Goal: Information Seeking & Learning: Learn about a topic

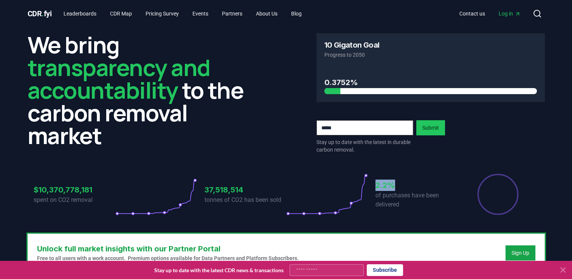
drag, startPoint x: 377, startPoint y: 183, endPoint x: 397, endPoint y: 183, distance: 19.7
click at [397, 183] on h3 "2.2%" at bounding box center [416, 185] width 82 height 11
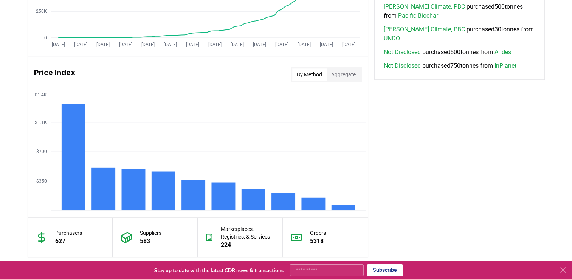
scroll to position [573, 0]
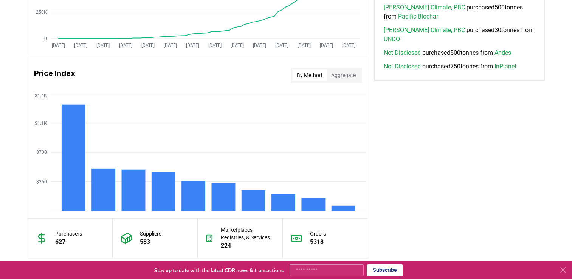
click at [561, 268] on icon at bounding box center [562, 269] width 9 height 9
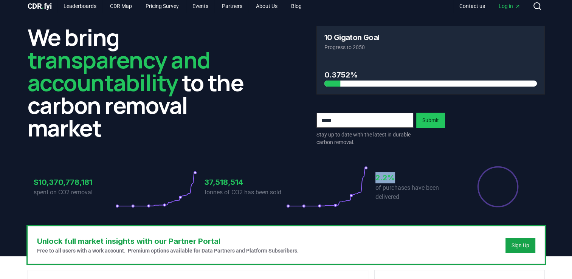
scroll to position [0, 0]
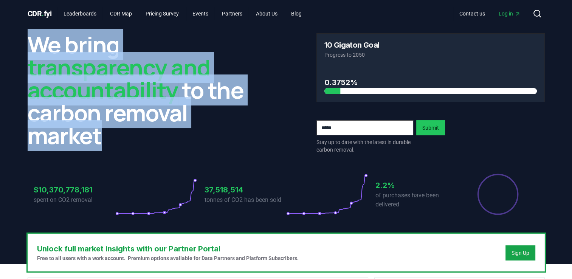
drag, startPoint x: 100, startPoint y: 138, endPoint x: 26, endPoint y: 55, distance: 111.4
click at [26, 55] on div "We bring transparency and accountability to the carbon removal market 10 Gigato…" at bounding box center [286, 130] width 529 height 206
click at [243, 129] on h2 "We bring transparency and accountability to the carbon removal market" at bounding box center [142, 89] width 228 height 113
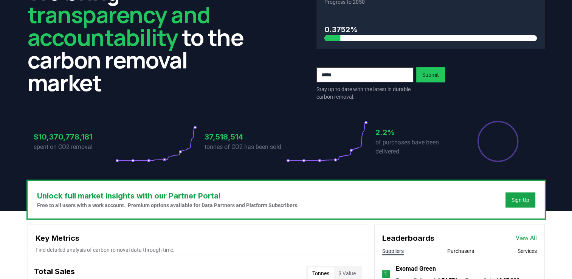
scroll to position [76, 0]
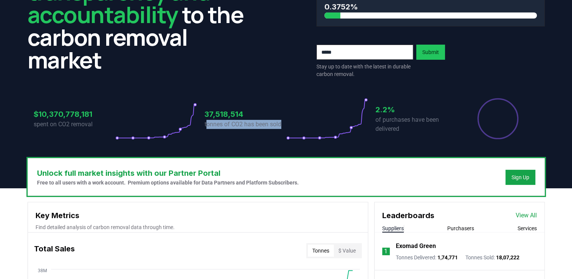
drag, startPoint x: 283, startPoint y: 124, endPoint x: 206, endPoint y: 128, distance: 77.2
click at [206, 128] on p "tonnes of CO2 has been sold" at bounding box center [246, 124] width 82 height 9
drag, startPoint x: 206, startPoint y: 128, endPoint x: 202, endPoint y: 131, distance: 5.4
click at [202, 131] on div "$10,370,778,181 spent on CO2 removal 37,518,514 tonnes of CO2 has been sold 2.2…" at bounding box center [286, 119] width 505 height 42
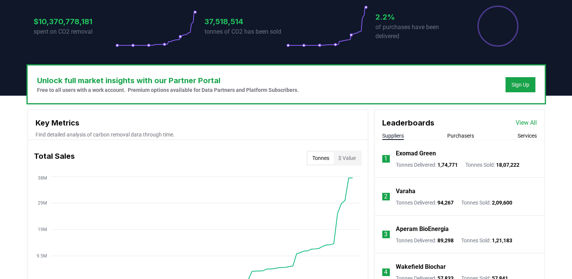
scroll to position [163, 0]
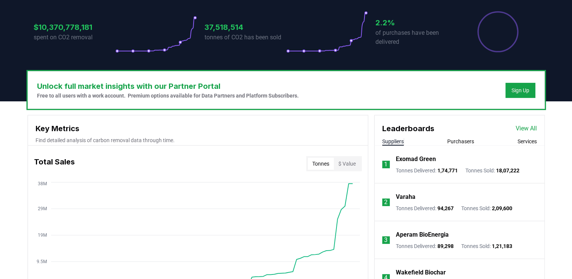
click at [452, 141] on button "Purchasers" at bounding box center [460, 142] width 27 height 8
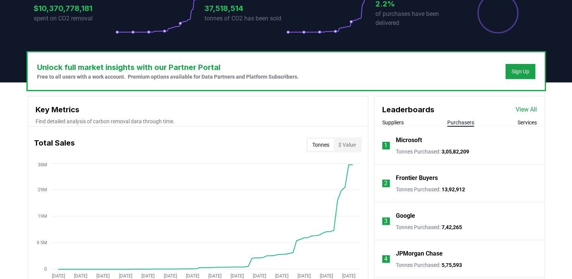
scroll to position [189, 0]
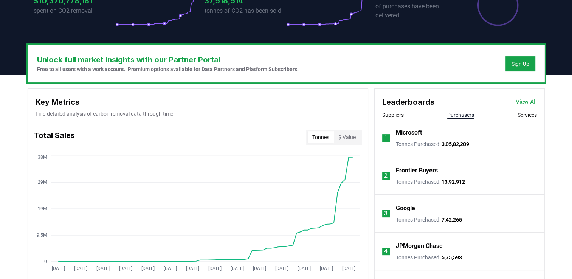
click at [340, 140] on button "$ Value" at bounding box center [347, 137] width 26 height 12
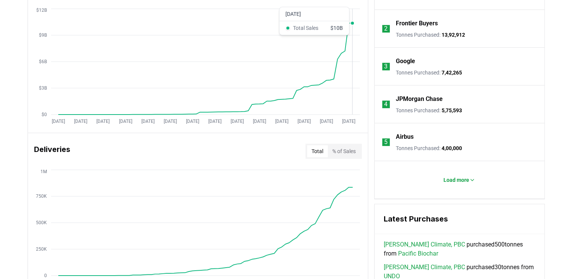
scroll to position [340, 0]
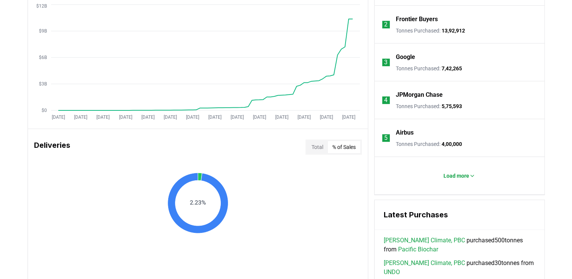
click at [350, 149] on button "% of Sales" at bounding box center [344, 147] width 33 height 12
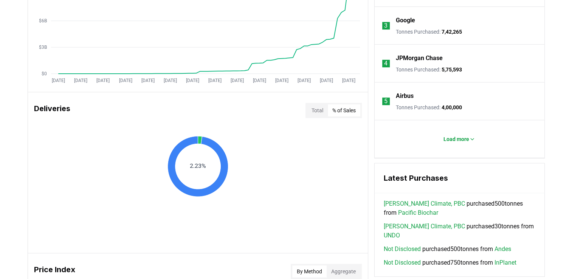
scroll to position [378, 0]
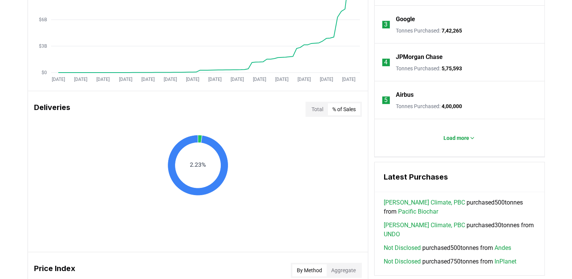
click at [319, 114] on button "Total" at bounding box center [317, 109] width 21 height 12
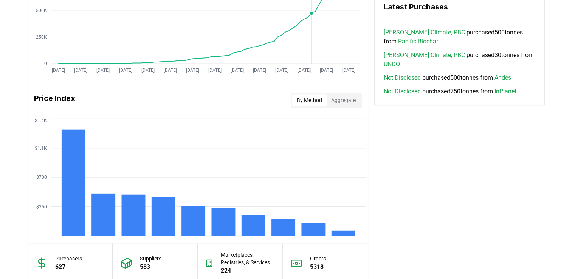
scroll to position [567, 0]
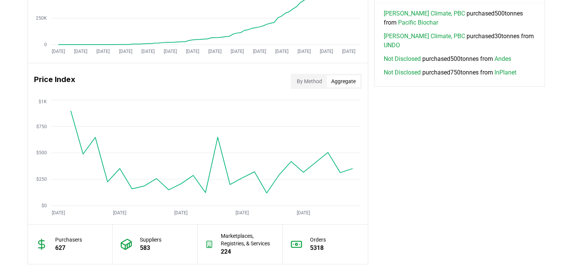
click at [344, 83] on button "Aggregate" at bounding box center [344, 81] width 34 height 12
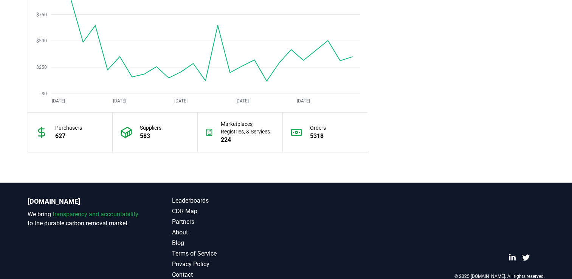
scroll to position [692, 0]
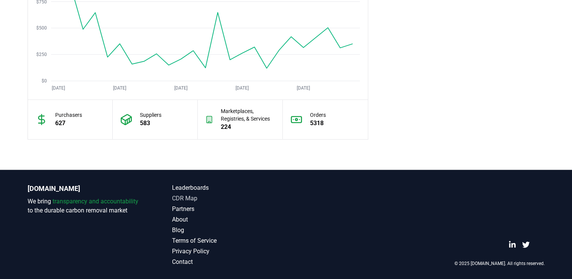
click at [194, 195] on link "CDR Map" at bounding box center [229, 198] width 114 height 9
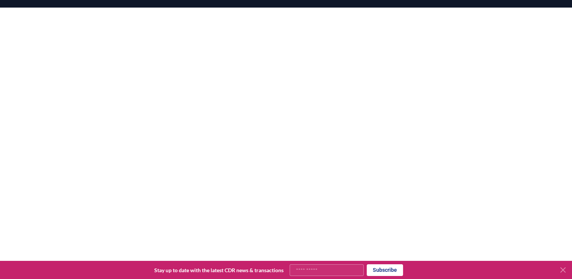
scroll to position [97, 0]
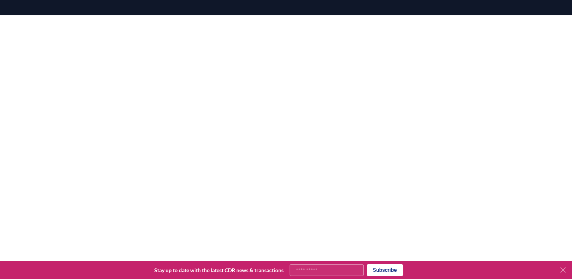
click at [563, 270] on icon at bounding box center [563, 270] width 5 height 5
